Goal: Information Seeking & Learning: Learn about a topic

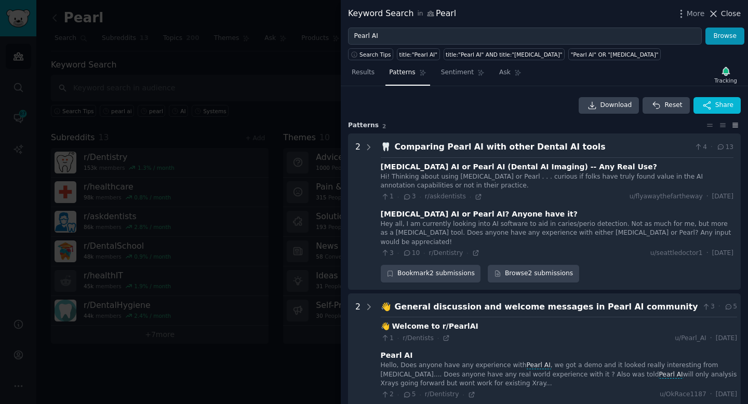
click at [732, 14] on span "Close" at bounding box center [731, 13] width 20 height 11
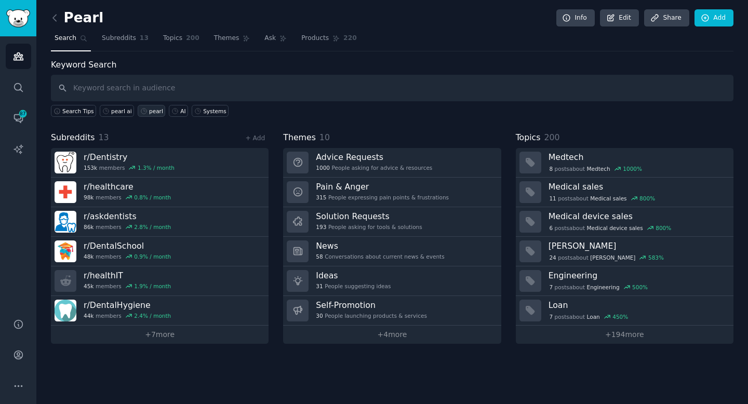
click at [152, 113] on div "pearl" at bounding box center [156, 111] width 14 height 7
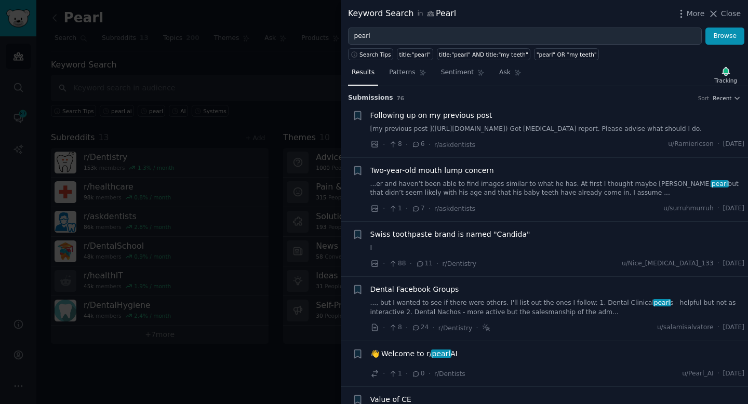
click at [454, 134] on link "[my previous post ]([URL][DOMAIN_NAME]) Got [MEDICAL_DATA] report. Please advis…" at bounding box center [558, 129] width 375 height 9
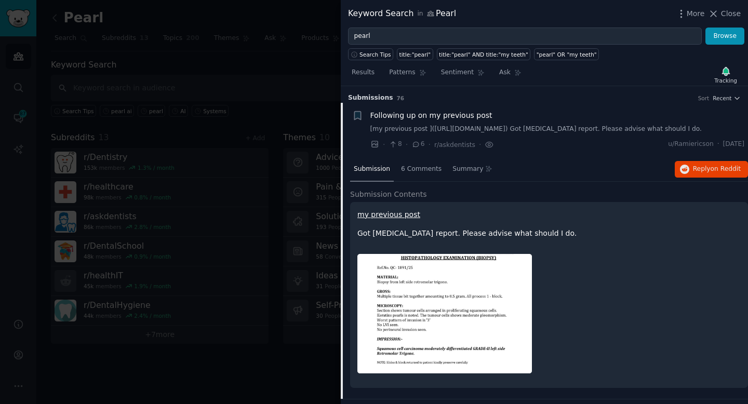
scroll to position [16, 0]
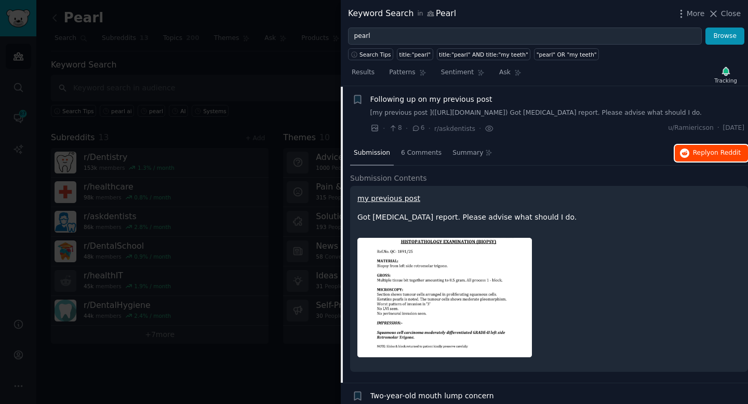
click at [713, 156] on span "on Reddit" at bounding box center [726, 152] width 30 height 7
click at [624, 69] on div "Results Patterns Sentiment Ask Tracking" at bounding box center [544, 75] width 407 height 22
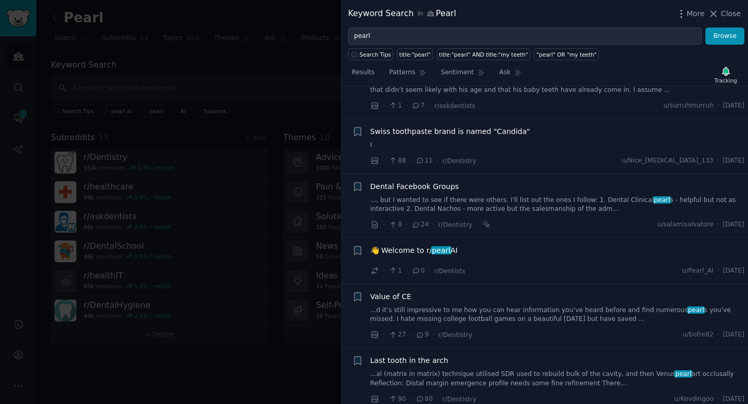
scroll to position [386, 0]
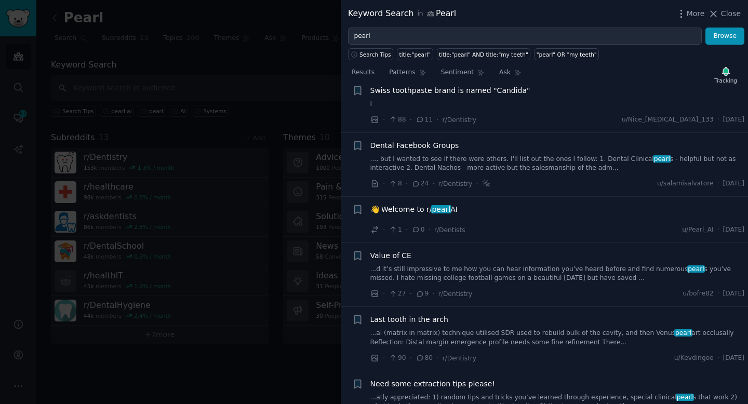
click at [551, 228] on div "👋 Welcome to r/ pearl AI · 1 · 0 · r/Dentists u/Pearl_AI · [DATE]" at bounding box center [558, 219] width 375 height 31
click at [464, 213] on div "👋 Welcome to r/ pearl AI" at bounding box center [558, 209] width 375 height 11
click at [572, 235] on div "· 1 · 0 · r/Dentists u/Pearl_AI · [DATE]" at bounding box center [558, 230] width 375 height 11
click at [410, 215] on span "👋 Welcome to r/ pearl AI" at bounding box center [414, 209] width 87 height 11
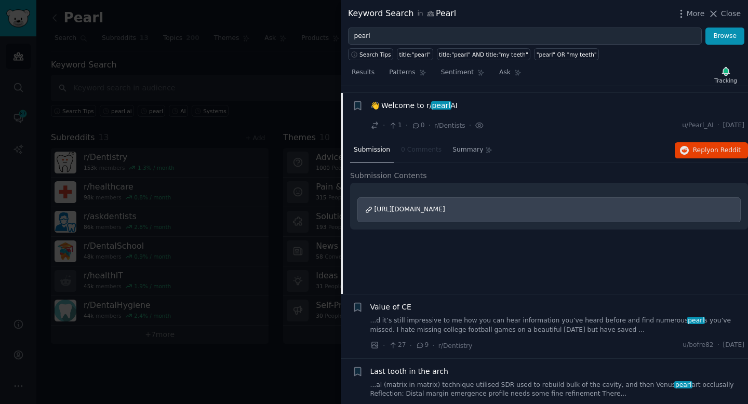
scroll to position [264, 0]
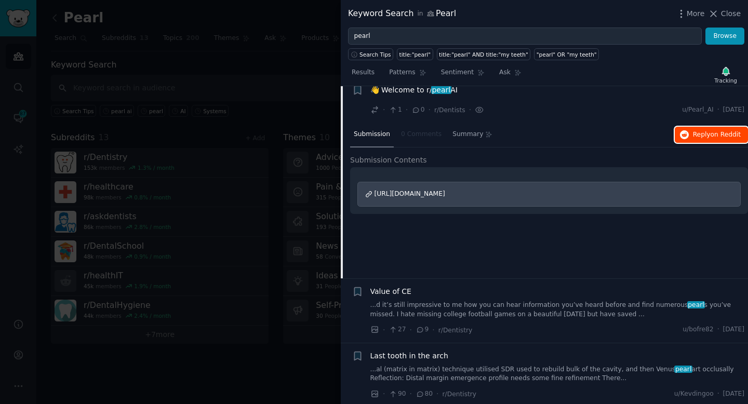
click at [728, 143] on button "Reply on Reddit" at bounding box center [711, 135] width 73 height 17
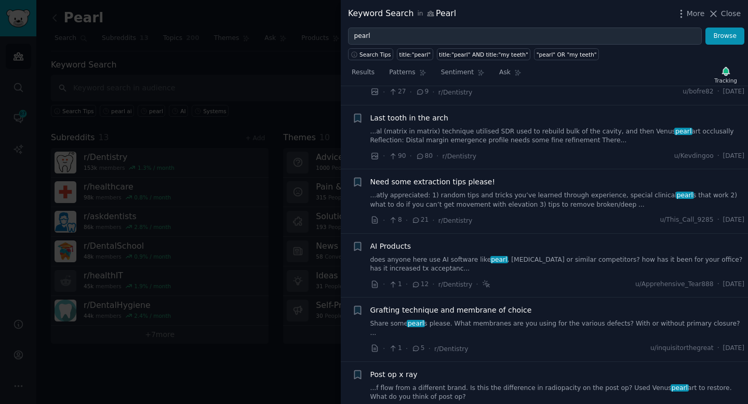
scroll to position [503, 0]
click at [400, 251] on span "AI Products" at bounding box center [391, 245] width 41 height 11
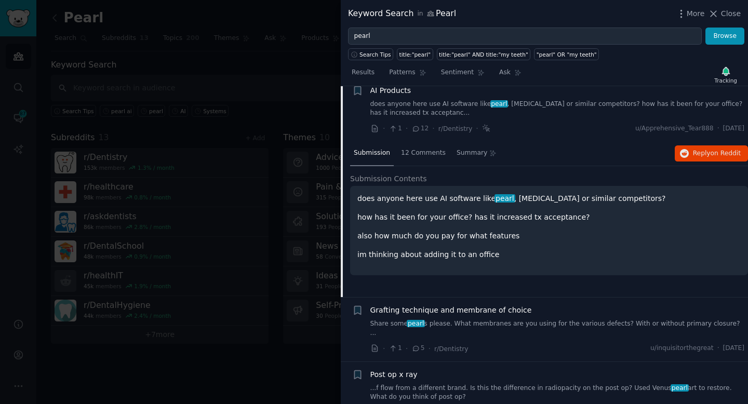
scroll to position [503, 0]
click at [722, 156] on span "on Reddit" at bounding box center [726, 152] width 30 height 7
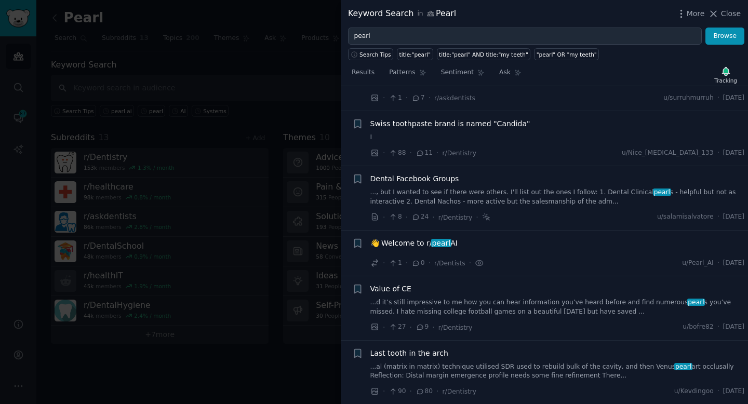
scroll to position [0, 0]
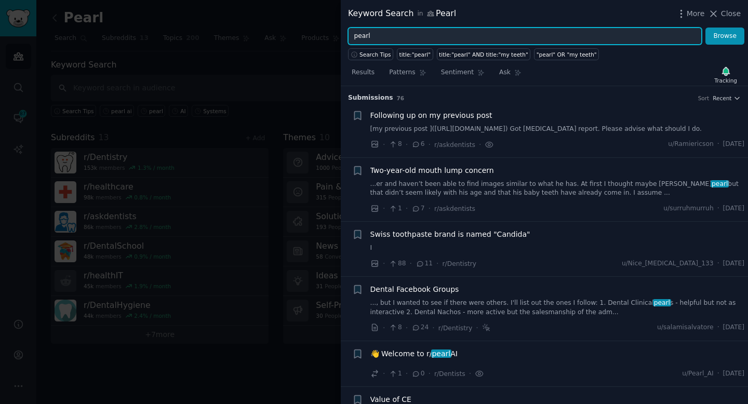
click at [385, 33] on input "pearl" at bounding box center [525, 37] width 354 height 18
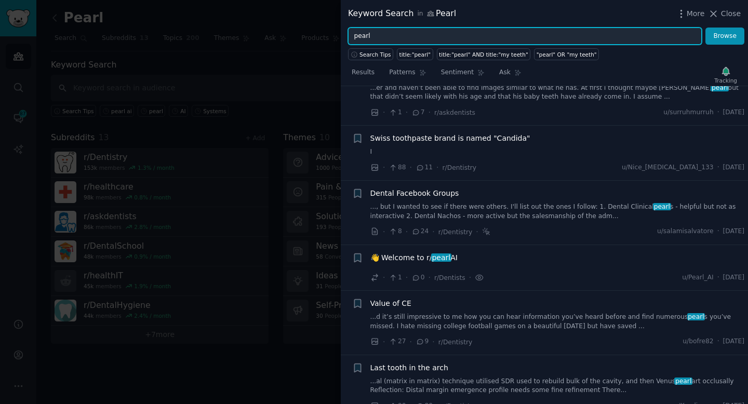
scroll to position [99, 0]
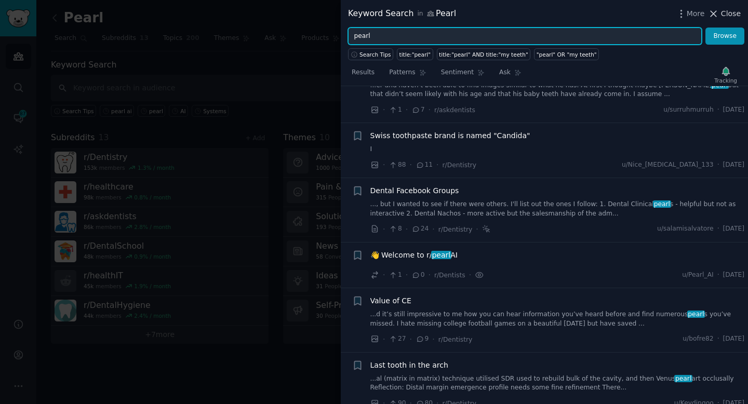
type input "pearl"
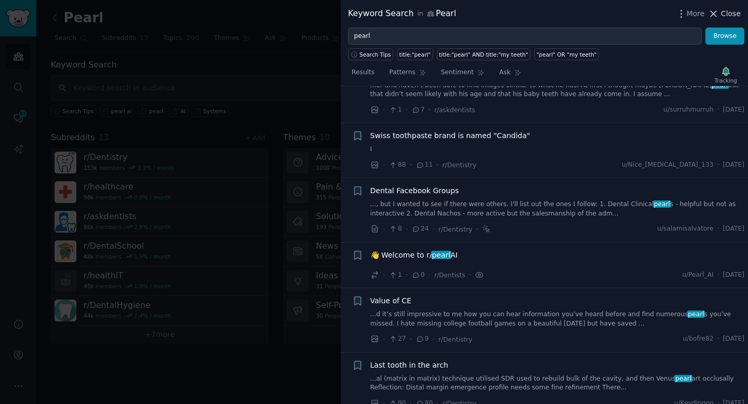
click at [730, 11] on span "Close" at bounding box center [731, 13] width 20 height 11
